Goal: Information Seeking & Learning: Learn about a topic

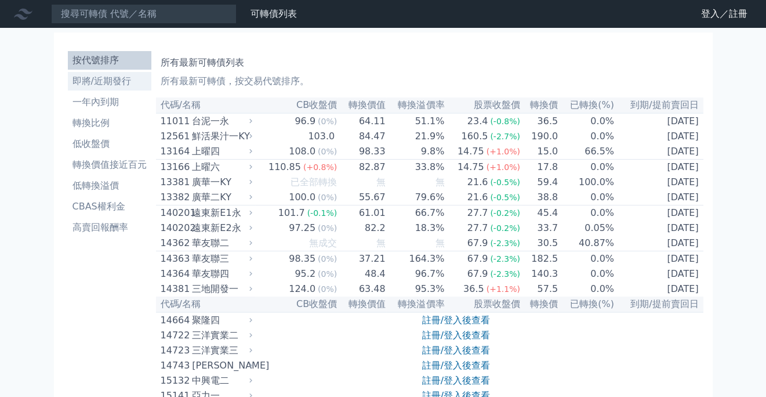
click at [115, 82] on li "即將/近期發行" at bounding box center [110, 81] width 84 height 14
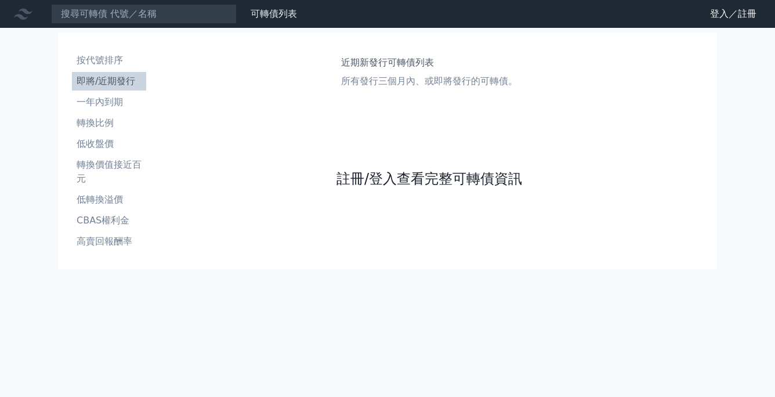
click at [440, 183] on link "註冊/登入查看完整可轉債資訊" at bounding box center [429, 178] width 186 height 19
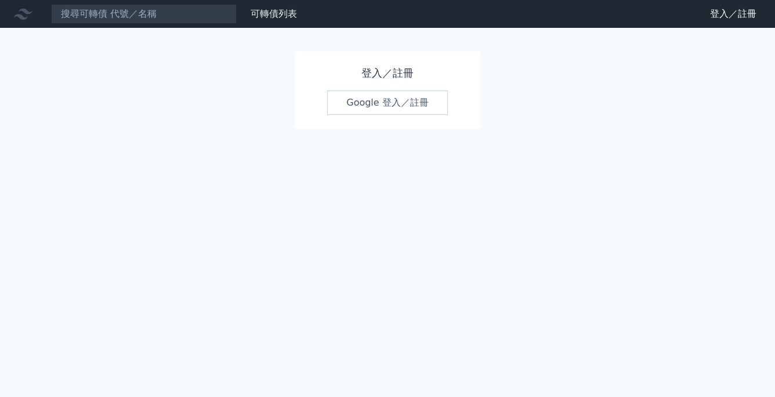
click at [403, 107] on link "Google 登入／註冊" at bounding box center [387, 103] width 121 height 24
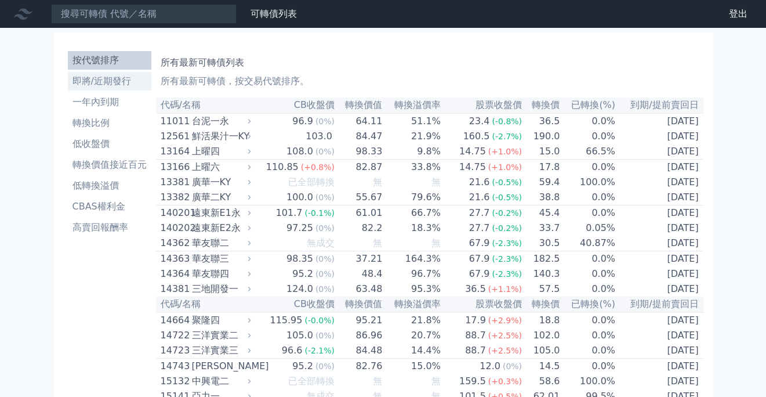
click at [105, 82] on li "即將/近期發行" at bounding box center [110, 81] width 84 height 14
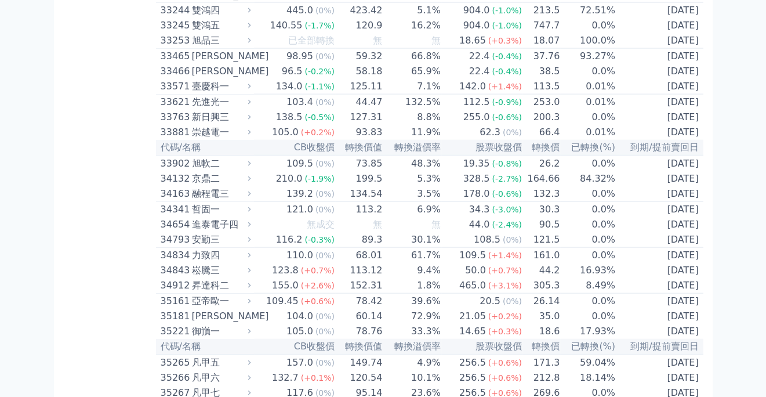
scroll to position [2030, 0]
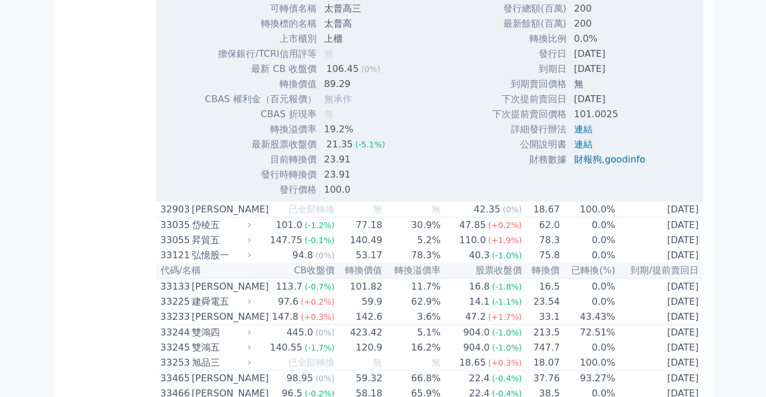
scroll to position [2205, 0]
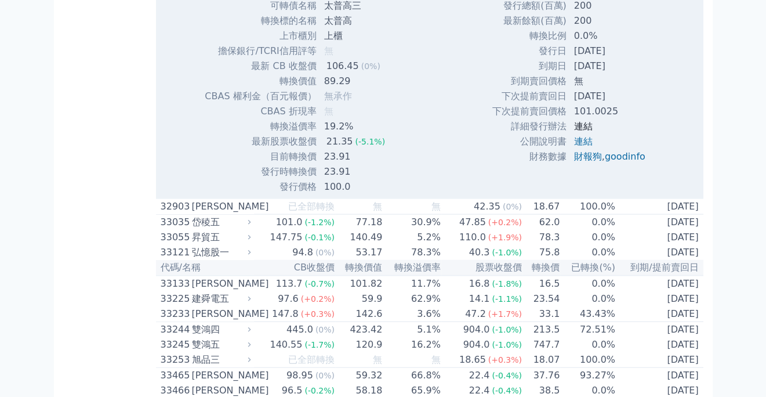
click at [578, 132] on link "連結" at bounding box center [583, 126] width 19 height 11
